Goal: Information Seeking & Learning: Learn about a topic

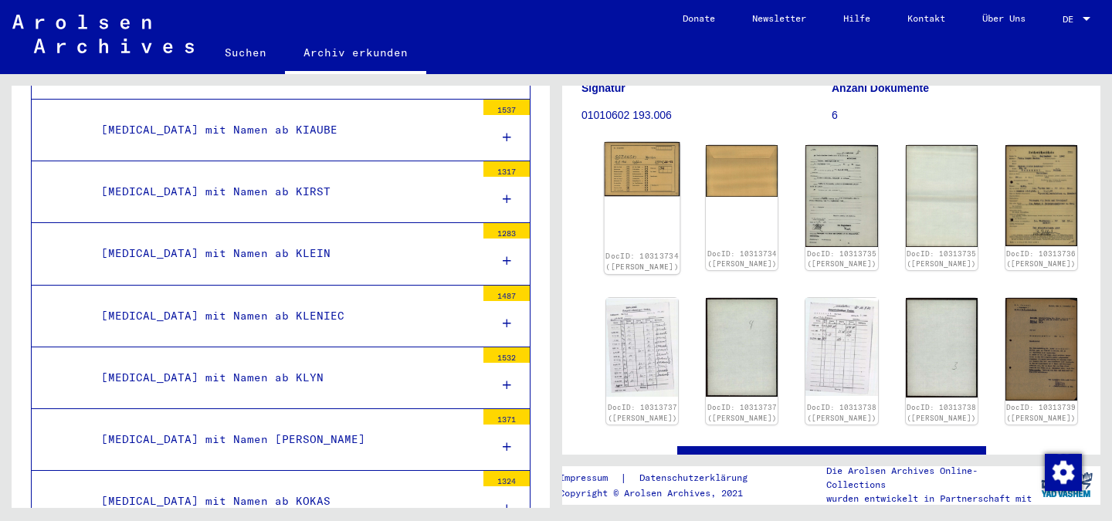
scroll to position [212, 0]
click at [638, 212] on div "DocID: 10313734 ([PERSON_NAME])" at bounding box center [643, 207] width 76 height 132
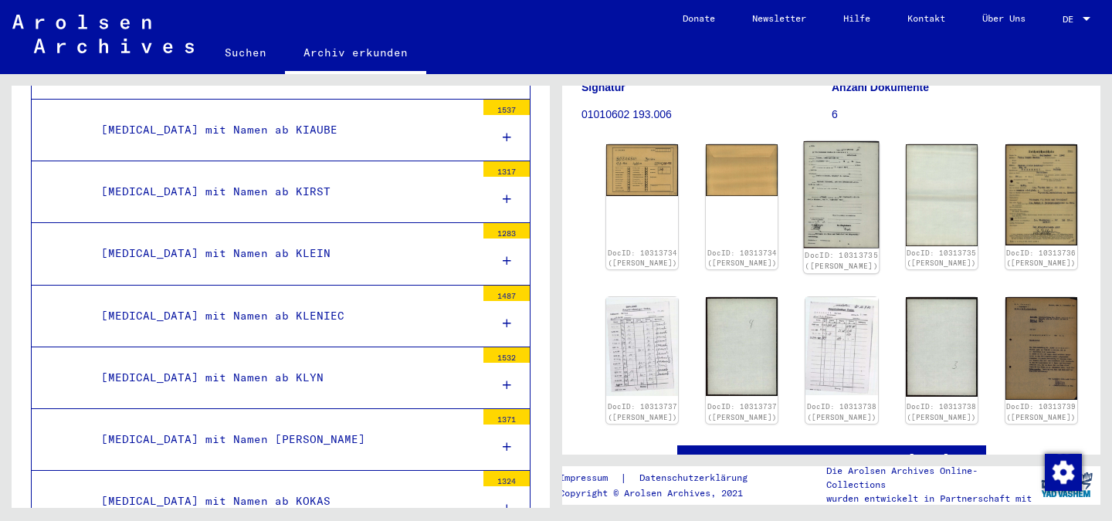
click at [804, 195] on img at bounding box center [842, 194] width 76 height 107
click at [804, 340] on img at bounding box center [842, 345] width 76 height 103
click at [706, 331] on img at bounding box center [743, 346] width 76 height 104
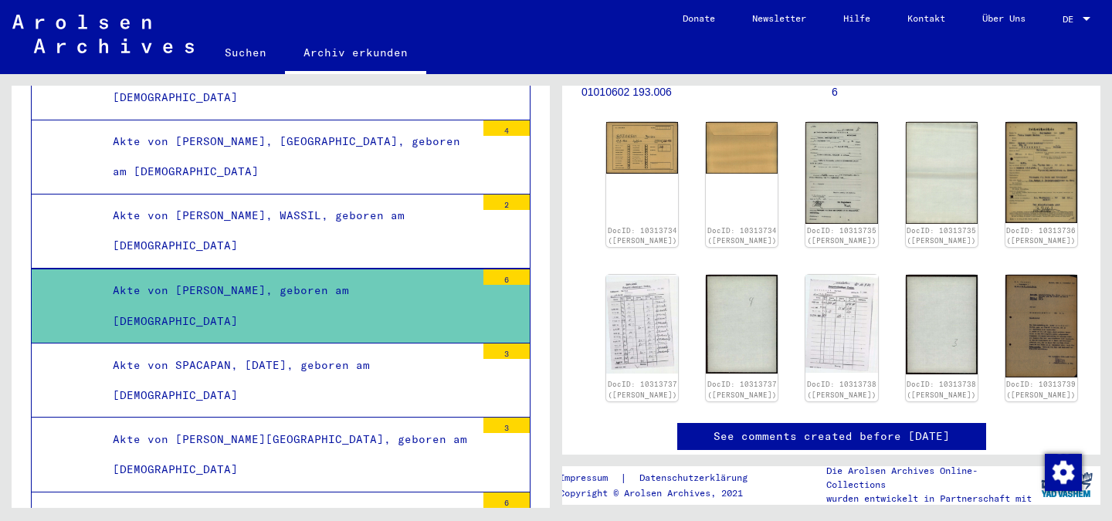
scroll to position [12958, 0]
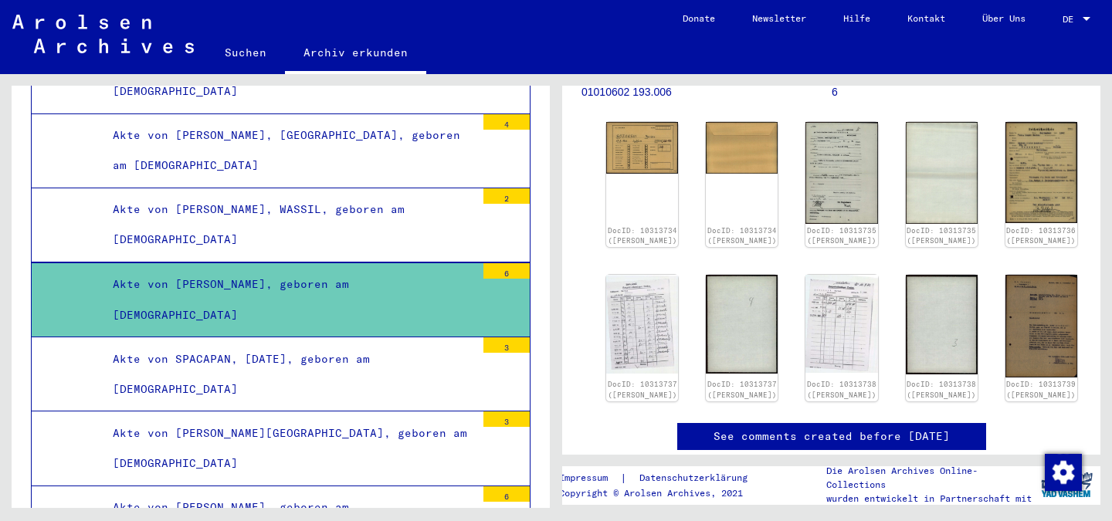
click at [344, 270] on div "Akte von [PERSON_NAME], geboren am [DEMOGRAPHIC_DATA]" at bounding box center [288, 300] width 375 height 60
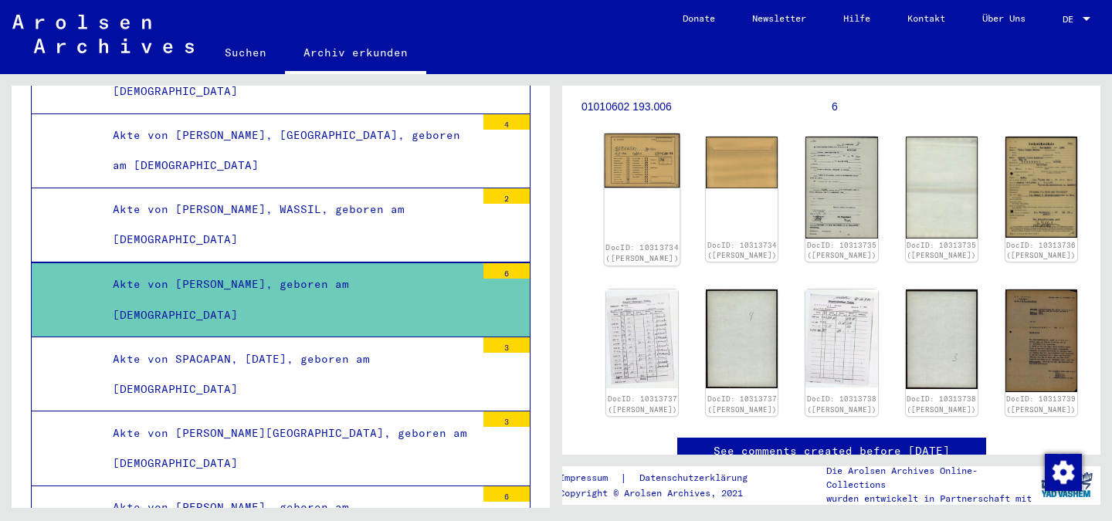
scroll to position [224, 0]
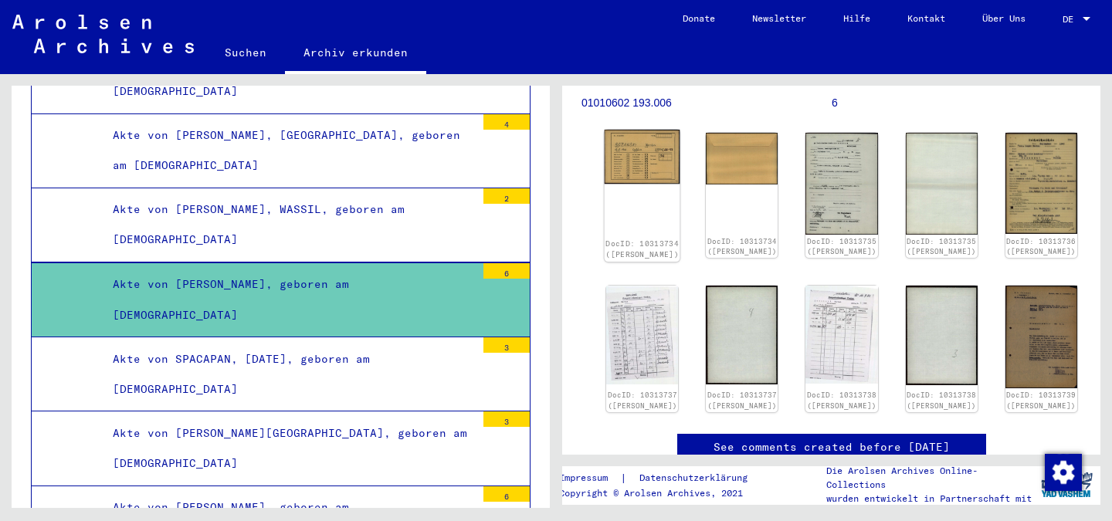
click at [634, 190] on div "DocID: 10313734 ([PERSON_NAME])" at bounding box center [643, 196] width 76 height 132
click at [613, 239] on link "DocID: 10313734 ([PERSON_NAME])" at bounding box center [642, 249] width 73 height 20
click at [730, 238] on div "DocID: 10313734 ([PERSON_NAME])" at bounding box center [742, 249] width 73 height 22
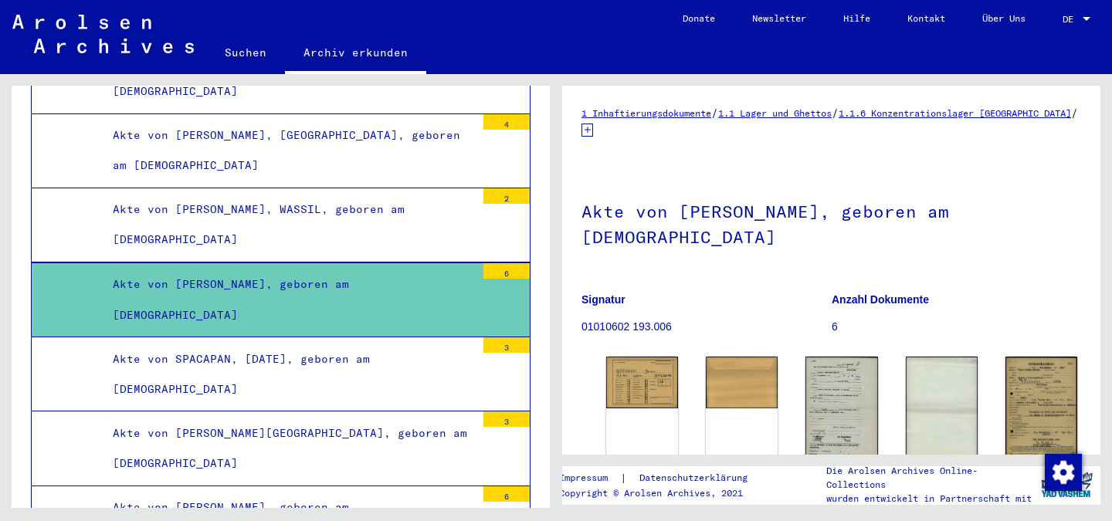
scroll to position [1, 0]
